Goal: Information Seeking & Learning: Find specific fact

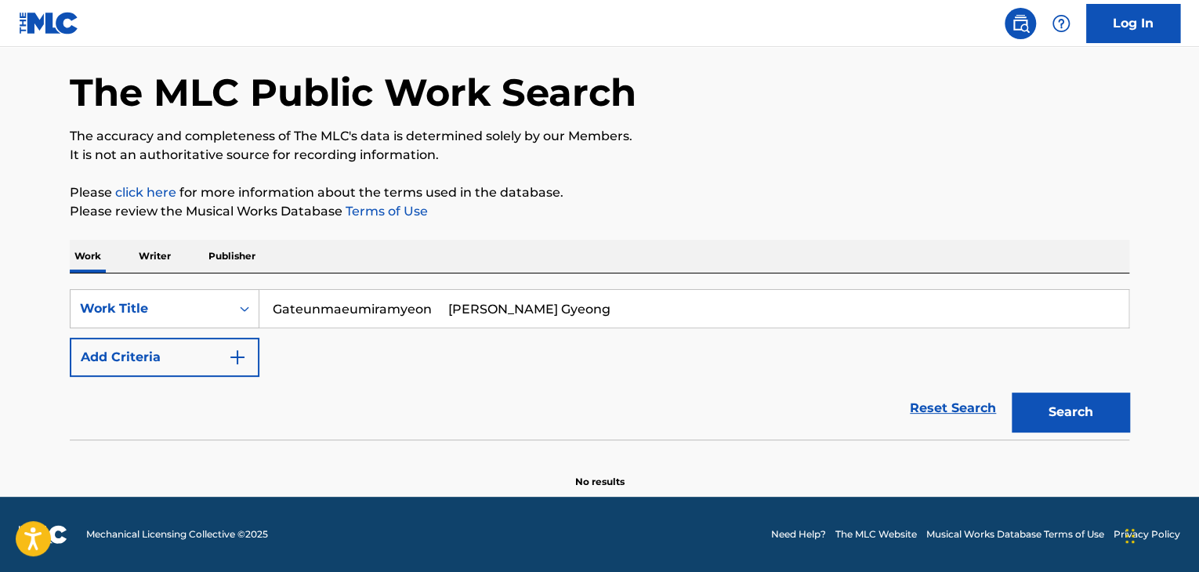
drag, startPoint x: 190, startPoint y: 350, endPoint x: 204, endPoint y: 350, distance: 14.9
click at [191, 350] on button "Add Criteria" at bounding box center [165, 357] width 190 height 39
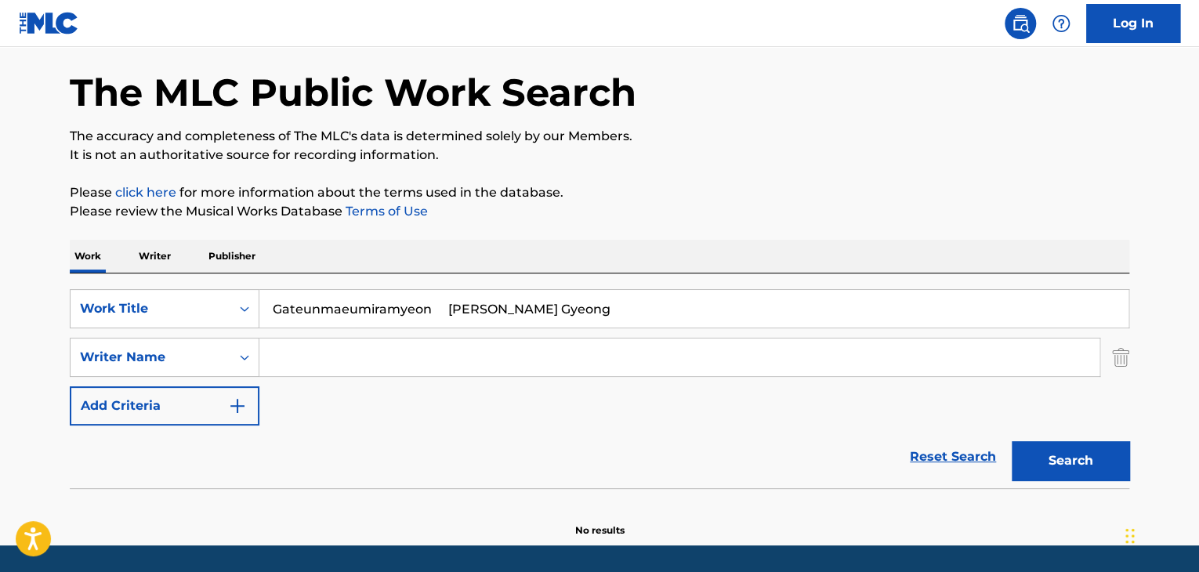
drag, startPoint x: 433, startPoint y: 309, endPoint x: 805, endPoint y: 353, distance: 374.7
click at [805, 353] on div "SearchWithCriteriab6235195-c4ae-4525-8005-14822c40f860 Work Title Gateunmaeumir…" at bounding box center [599, 357] width 1059 height 136
type input "Gateunmaeumiramyeon"
click at [511, 351] on input "Search Form" at bounding box center [679, 357] width 840 height 38
paste input "[PERSON_NAME]"
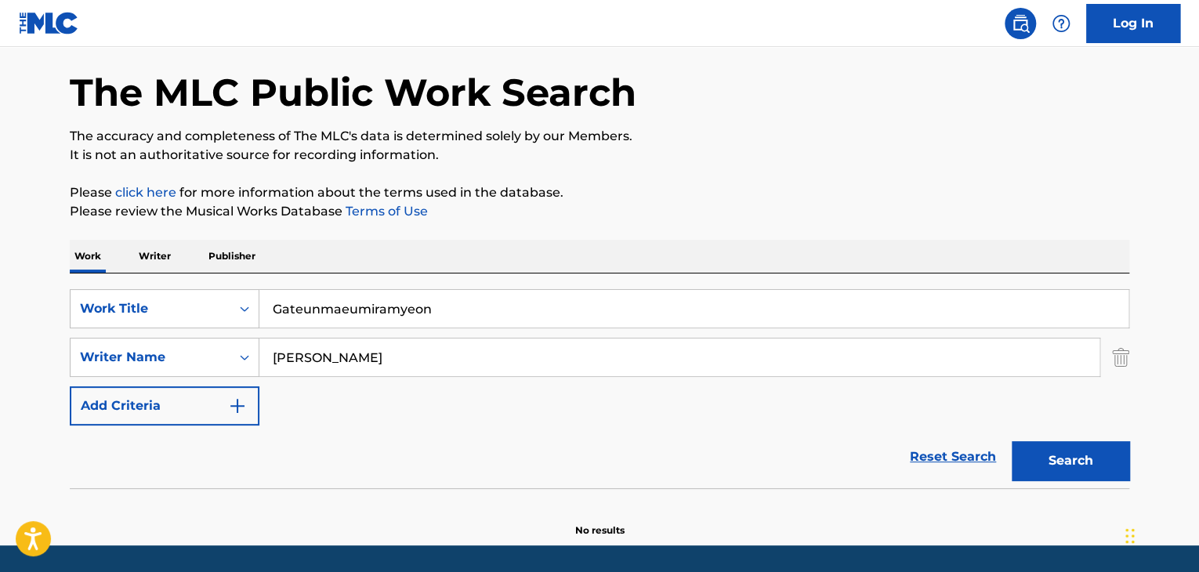
click at [1061, 460] on button "Search" at bounding box center [1071, 460] width 118 height 39
click at [325, 360] on input "[PERSON_NAME]" at bounding box center [679, 357] width 840 height 38
click at [328, 360] on input "[PERSON_NAME]" at bounding box center [679, 357] width 840 height 38
click at [279, 364] on input "[PERSON_NAME] [PERSON_NAME]" at bounding box center [679, 357] width 840 height 38
type input "[PERSON_NAME] [PERSON_NAME]"
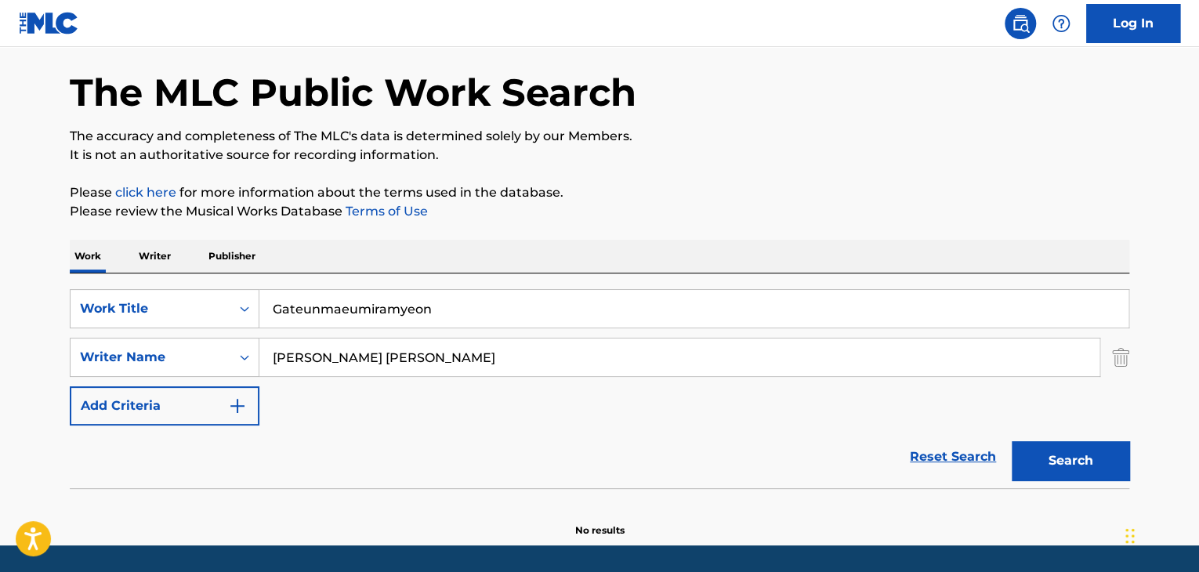
click at [1028, 455] on button "Search" at bounding box center [1071, 460] width 118 height 39
